Goal: Task Accomplishment & Management: Use online tool/utility

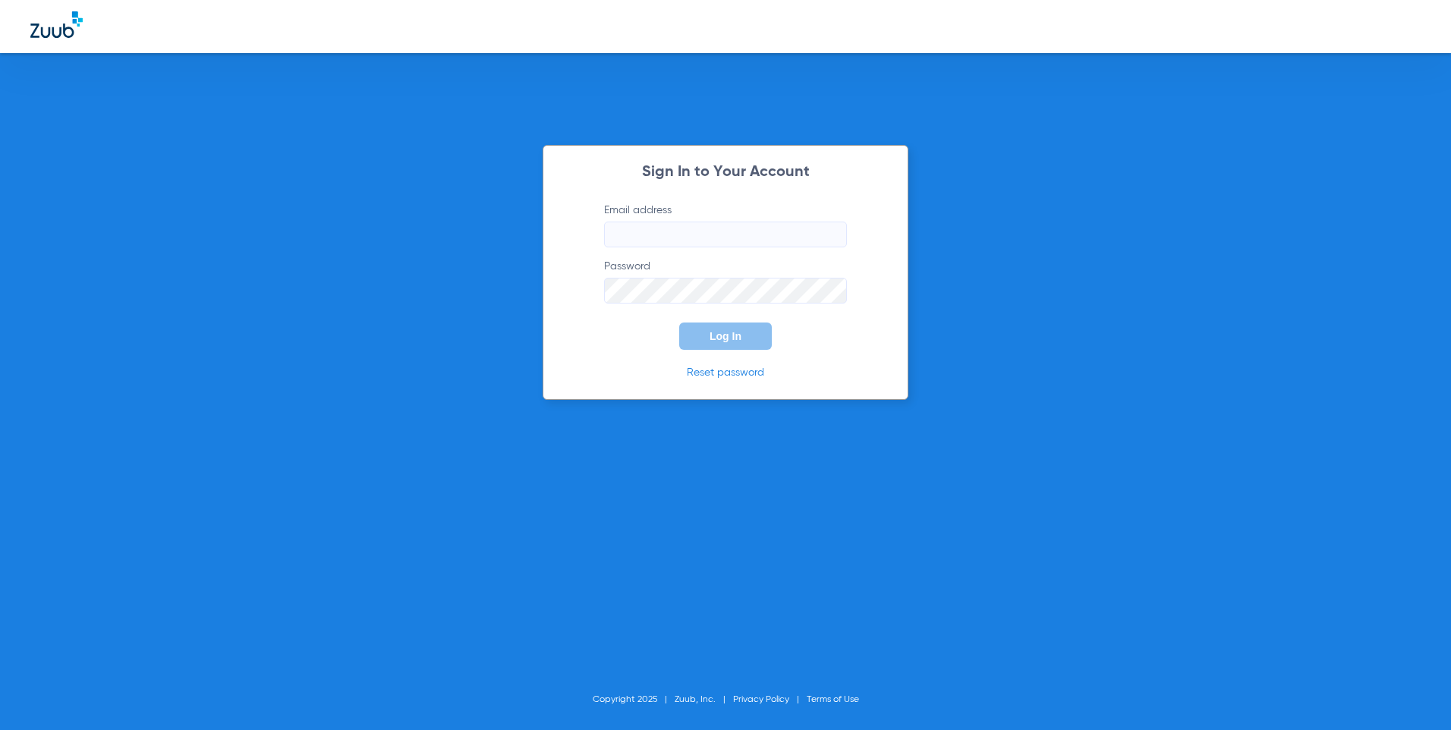
click at [751, 238] on input "Email address" at bounding box center [725, 235] width 243 height 26
type input "[EMAIL_ADDRESS][DOMAIN_NAME]"
click at [679, 323] on button "Log In" at bounding box center [725, 336] width 93 height 27
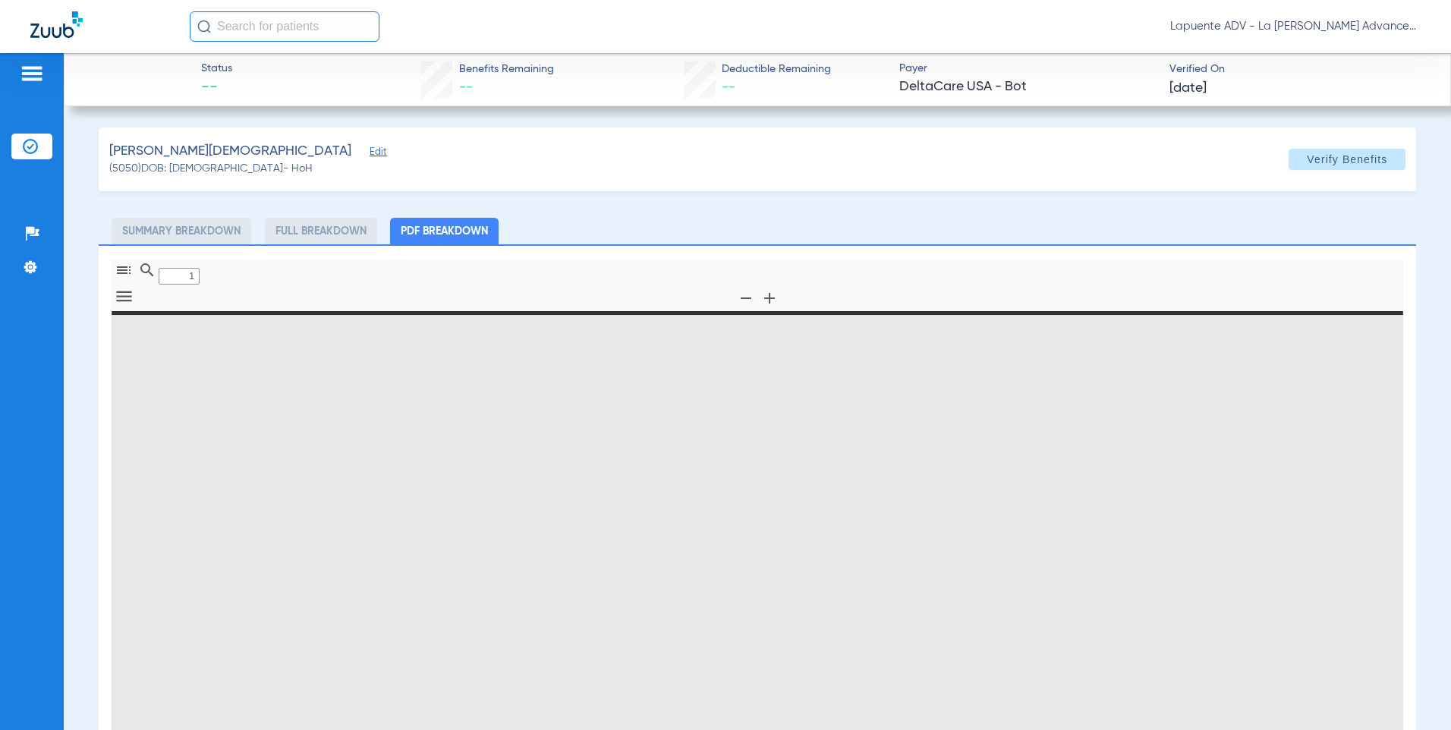
type input "0"
select select "page-width"
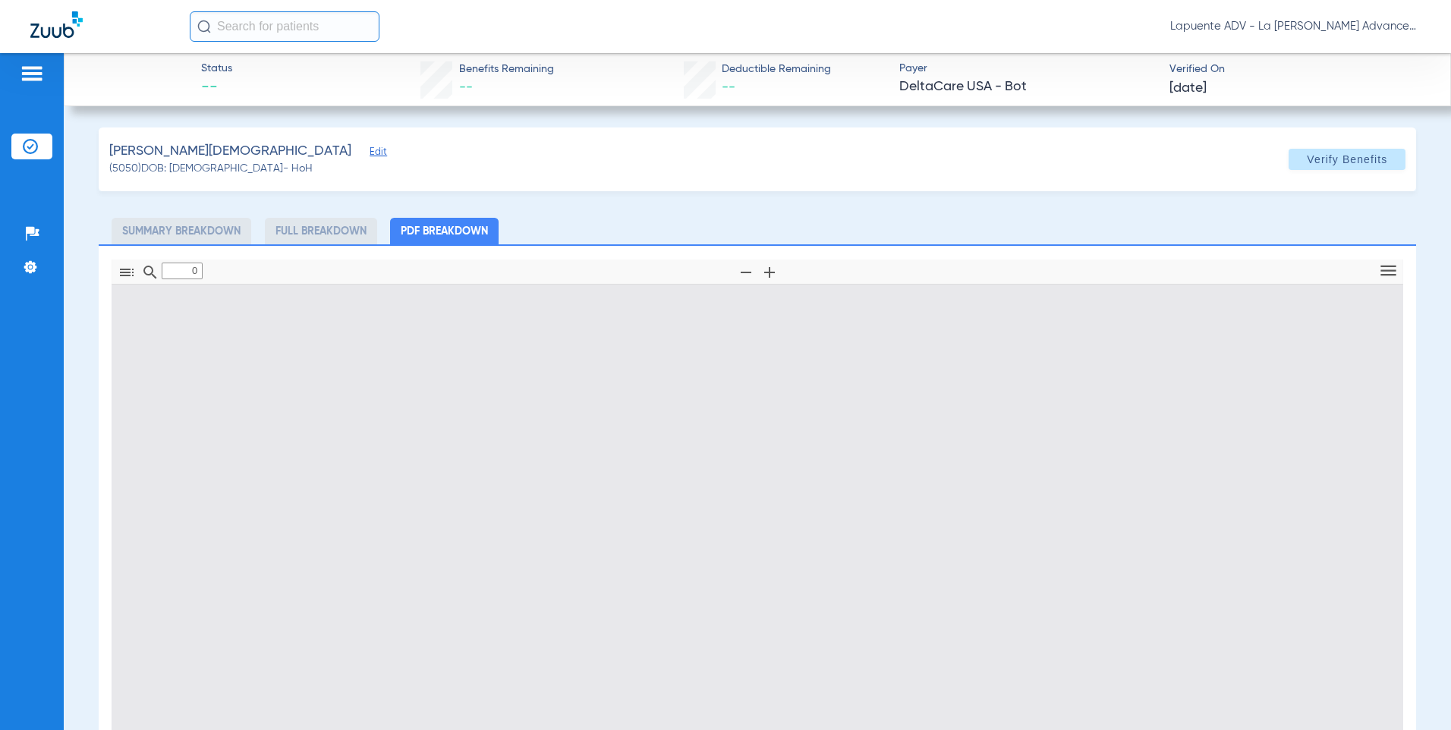
type input "1"
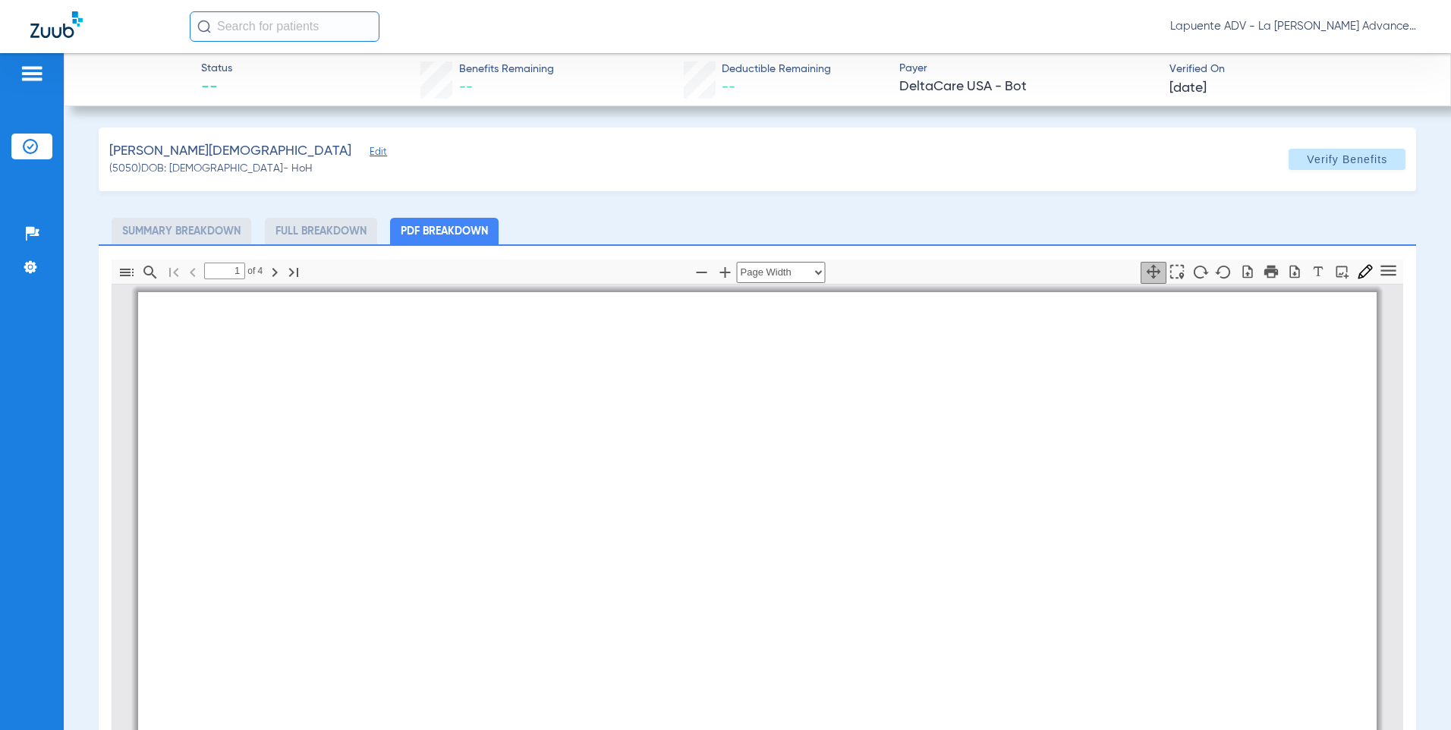
scroll to position [8, 0]
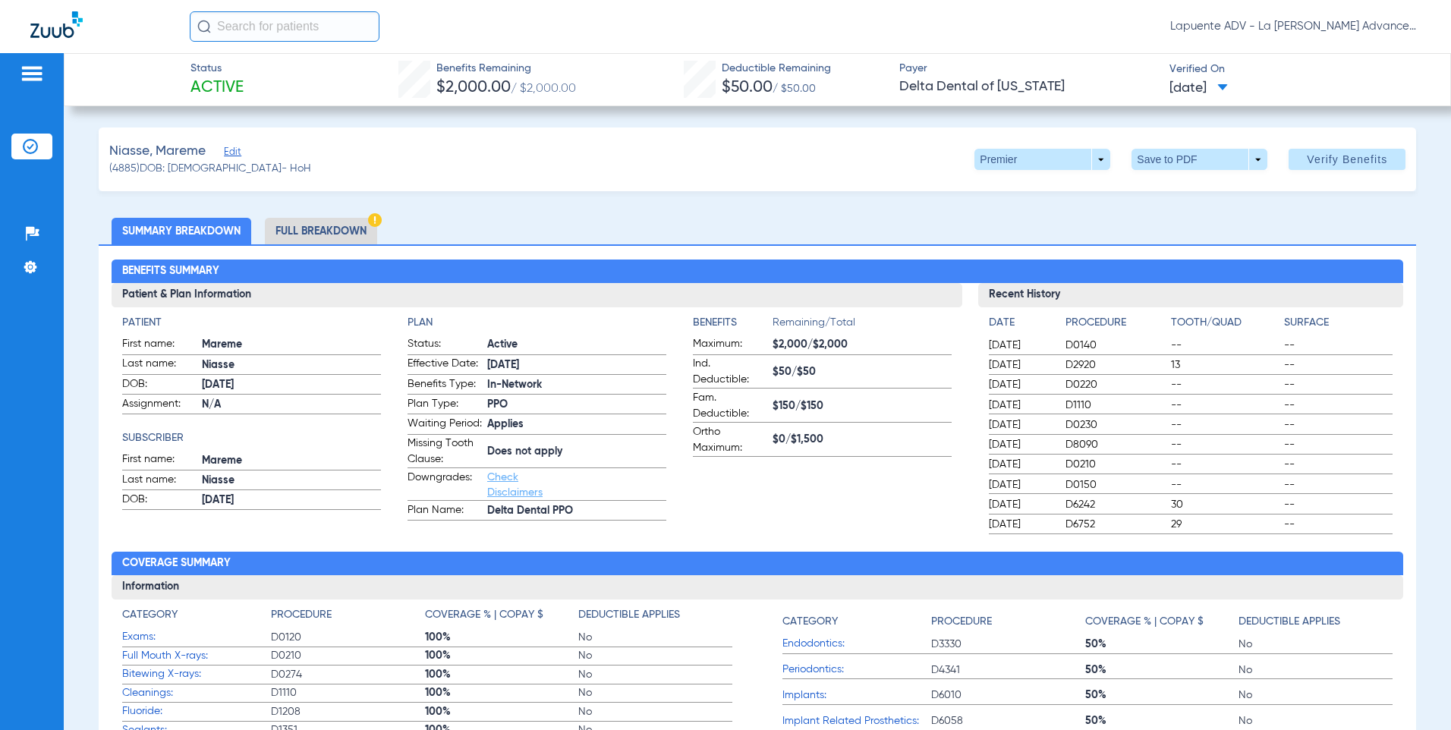
click at [313, 228] on li "Full Breakdown" at bounding box center [321, 231] width 112 height 27
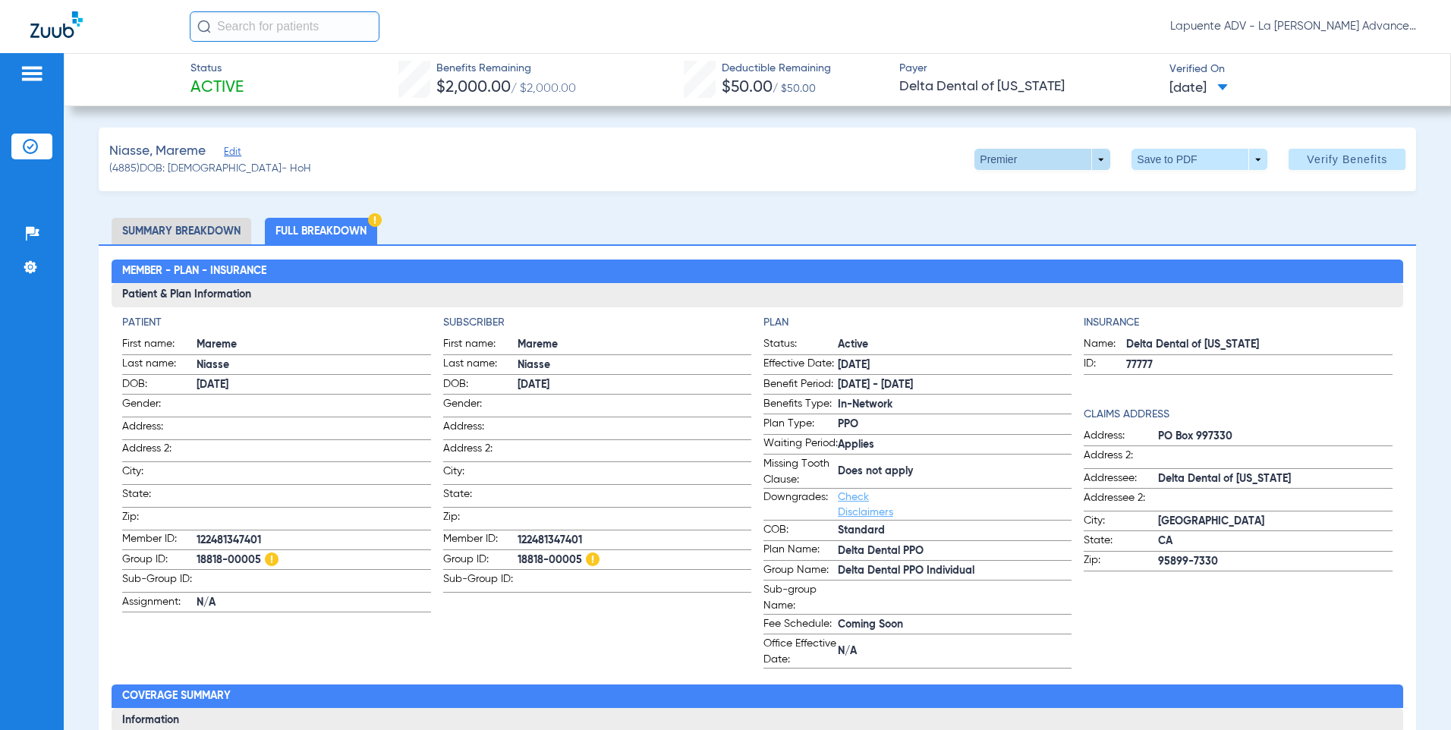
click at [995, 157] on span at bounding box center [1042, 159] width 136 height 21
click at [982, 192] on span "PPO" at bounding box center [1012, 189] width 71 height 11
click at [1191, 162] on span at bounding box center [1200, 159] width 36 height 36
click at [1208, 194] on span "Save to PDF" at bounding box center [1194, 189] width 60 height 11
